Goal: Transaction & Acquisition: Purchase product/service

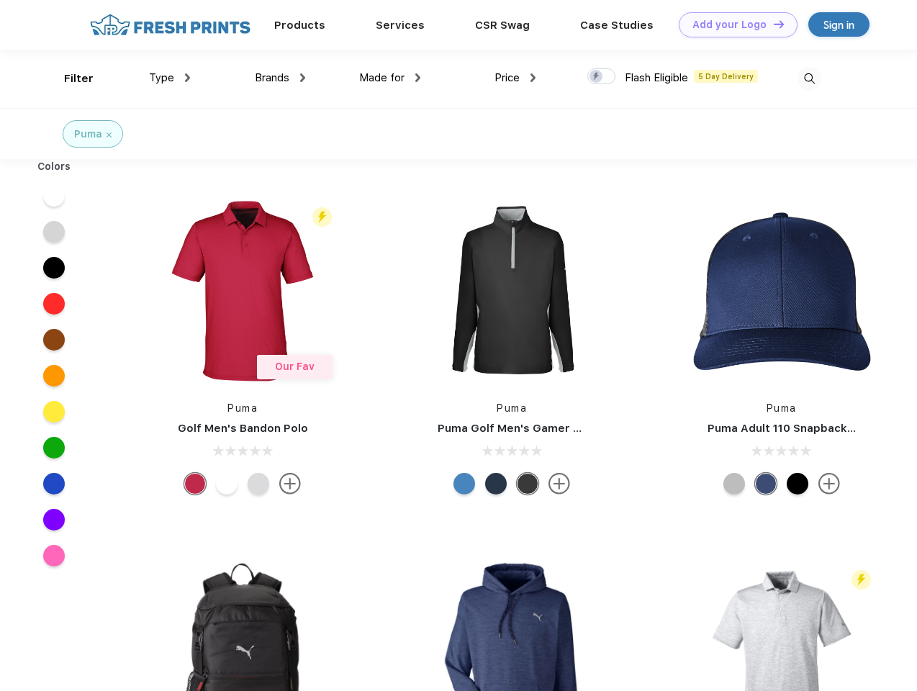
click at [733, 24] on link "Add your Logo Design Tool" at bounding box center [738, 24] width 119 height 25
click at [0, 0] on div "Design Tool" at bounding box center [0, 0] width 0 height 0
click at [773, 24] on link "Add your Logo Design Tool" at bounding box center [738, 24] width 119 height 25
click at [69, 78] on div "Filter" at bounding box center [79, 79] width 30 height 17
click at [170, 78] on span "Type" at bounding box center [161, 77] width 25 height 13
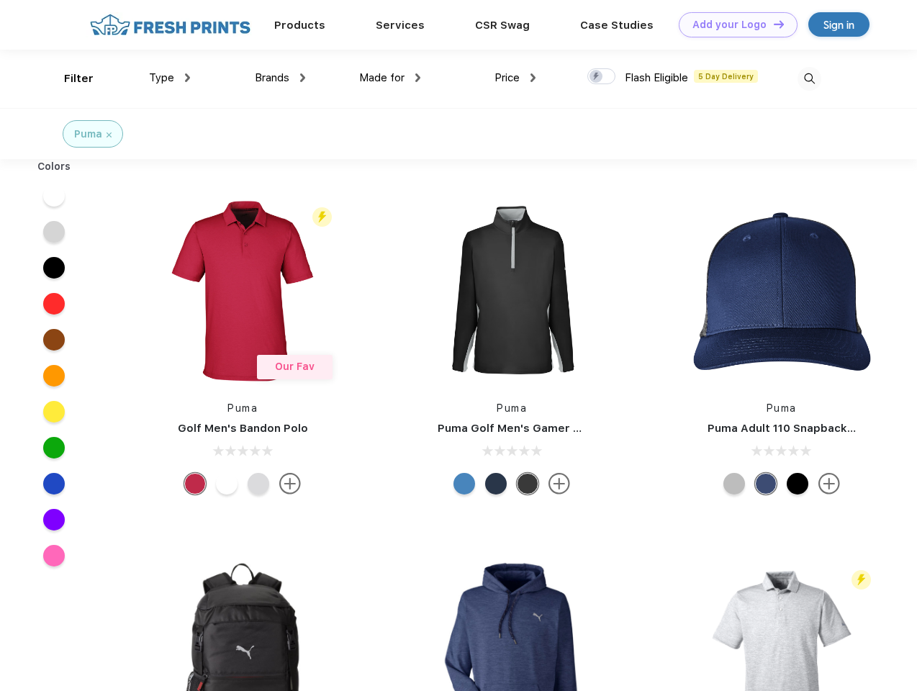
click at [280, 78] on span "Brands" at bounding box center [272, 77] width 35 height 13
click at [390, 78] on span "Made for" at bounding box center [381, 77] width 45 height 13
click at [515, 78] on span "Price" at bounding box center [507, 77] width 25 height 13
click at [602, 77] on div at bounding box center [601, 76] width 28 height 16
click at [597, 77] on input "checkbox" at bounding box center [591, 72] width 9 height 9
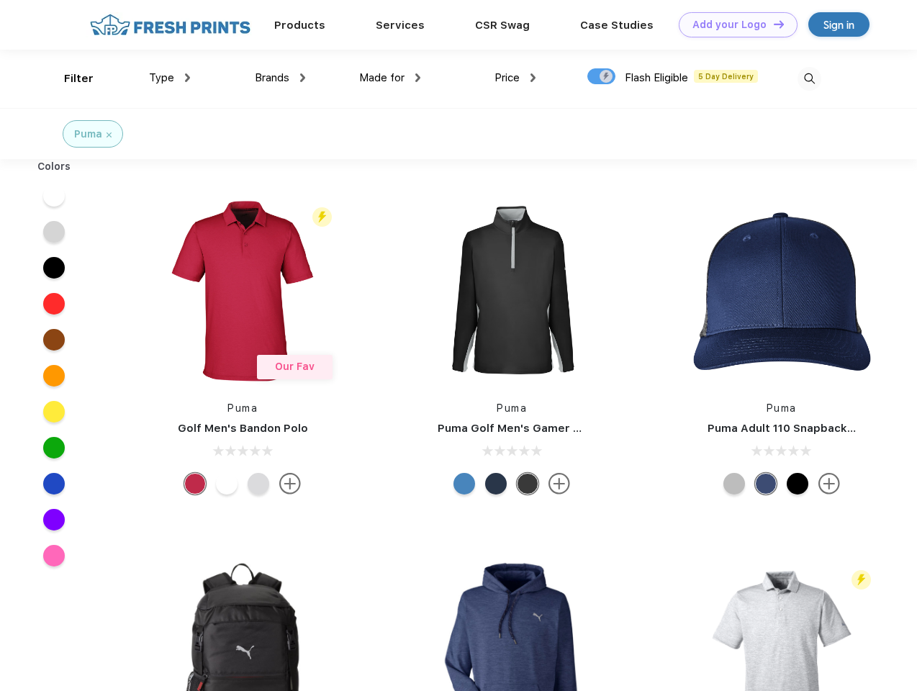
click at [809, 78] on img at bounding box center [810, 79] width 24 height 24
